Goal: Entertainment & Leisure: Consume media (video, audio)

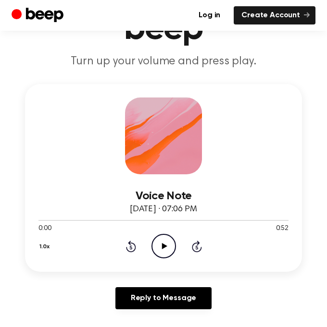
scroll to position [130, 0]
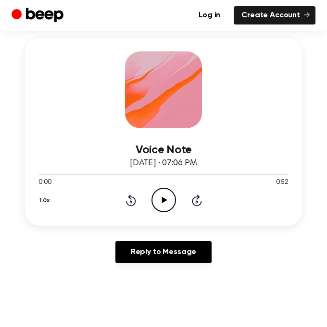
click at [165, 197] on icon "Play Audio" at bounding box center [163, 200] width 25 height 25
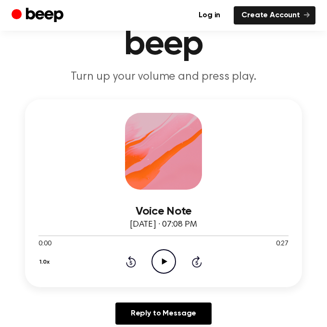
scroll to position [80, 0]
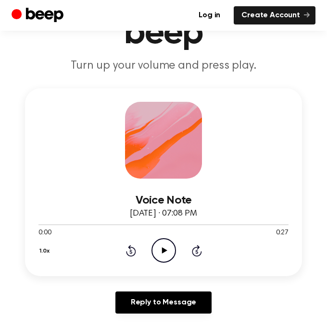
click at [169, 254] on icon "Play Audio" at bounding box center [163, 250] width 25 height 25
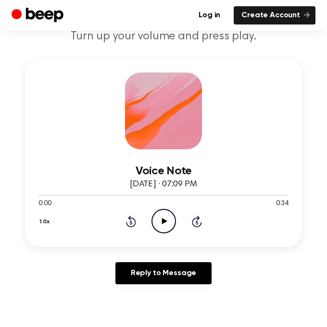
scroll to position [129, 0]
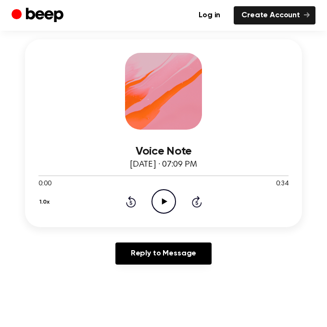
click at [164, 202] on icon at bounding box center [163, 201] width 5 height 6
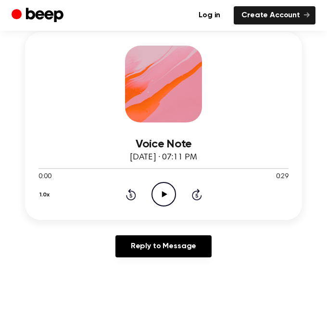
scroll to position [284, 0]
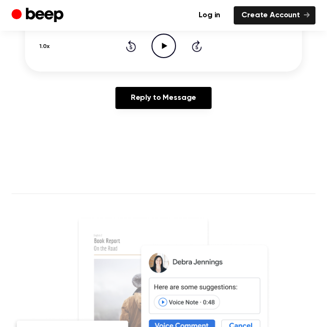
click at [164, 47] on icon "Play Audio" at bounding box center [163, 46] width 25 height 25
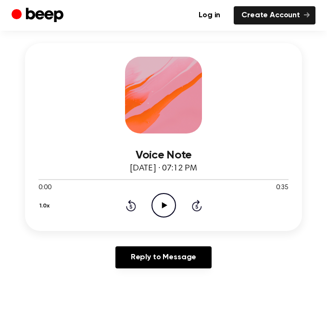
scroll to position [167, 0]
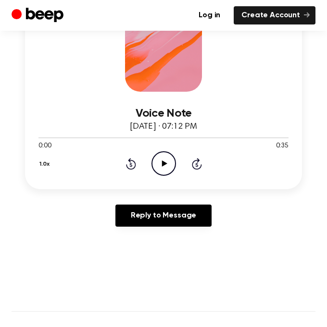
click at [156, 166] on icon "Play Audio" at bounding box center [163, 163] width 25 height 25
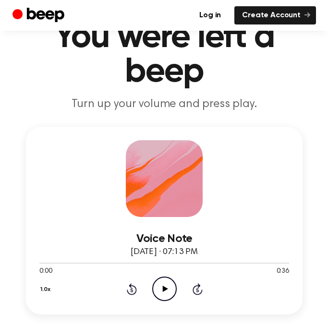
scroll to position [44, 0]
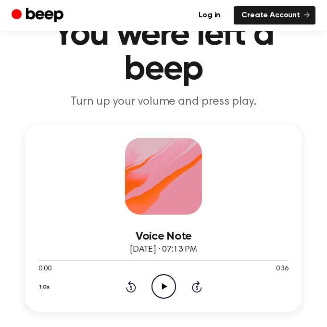
click at [160, 285] on icon "Play Audio" at bounding box center [163, 286] width 25 height 25
click at [160, 285] on icon "Pause Audio" at bounding box center [163, 286] width 25 height 25
click at [160, 285] on icon "Play Audio" at bounding box center [163, 286] width 25 height 25
click at [44, 262] on div at bounding box center [163, 261] width 250 height 8
click at [48, 263] on div at bounding box center [163, 261] width 250 height 8
